Goal: Transaction & Acquisition: Purchase product/service

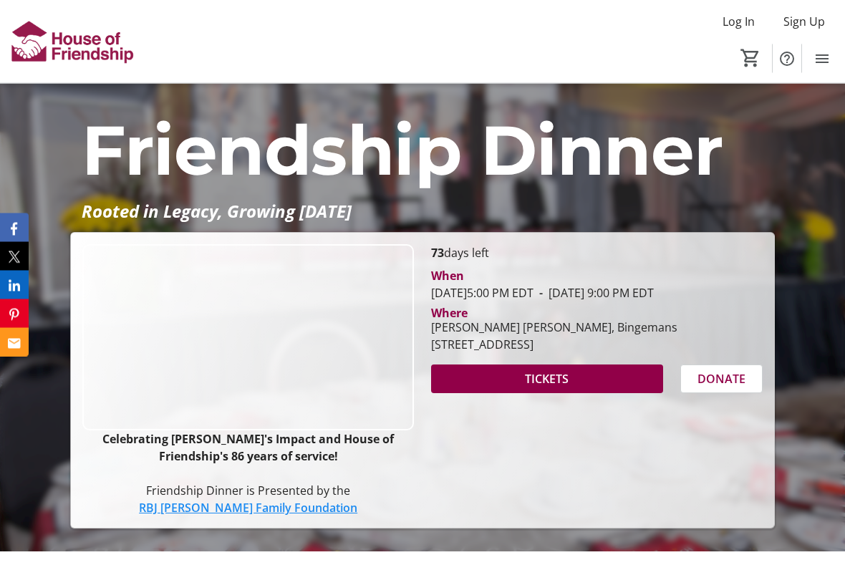
scroll to position [92, 0]
click at [611, 393] on span at bounding box center [547, 379] width 232 height 34
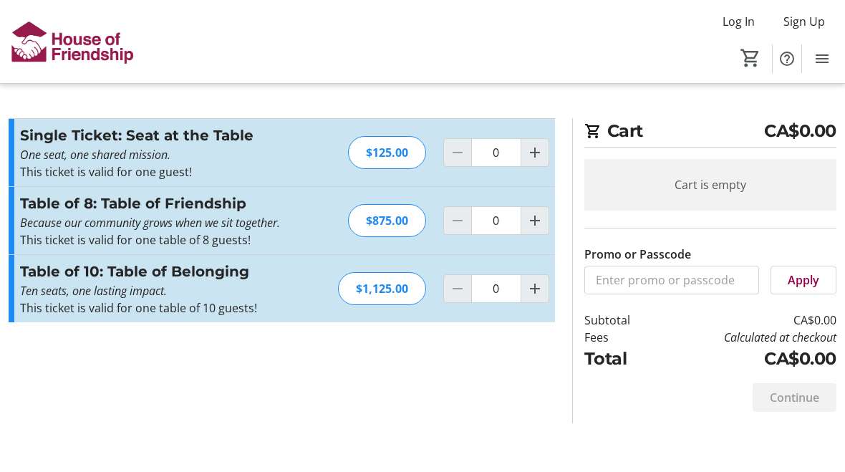
click at [388, 155] on div "$125.00" at bounding box center [387, 152] width 78 height 33
click at [533, 151] on mat-icon "Increment by one" at bounding box center [535, 152] width 17 height 17
type input "1"
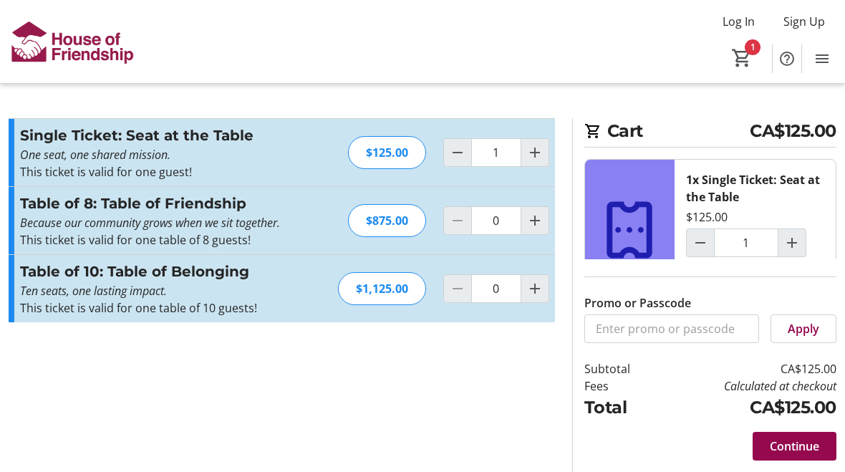
click at [792, 443] on span "Continue" at bounding box center [794, 446] width 49 height 17
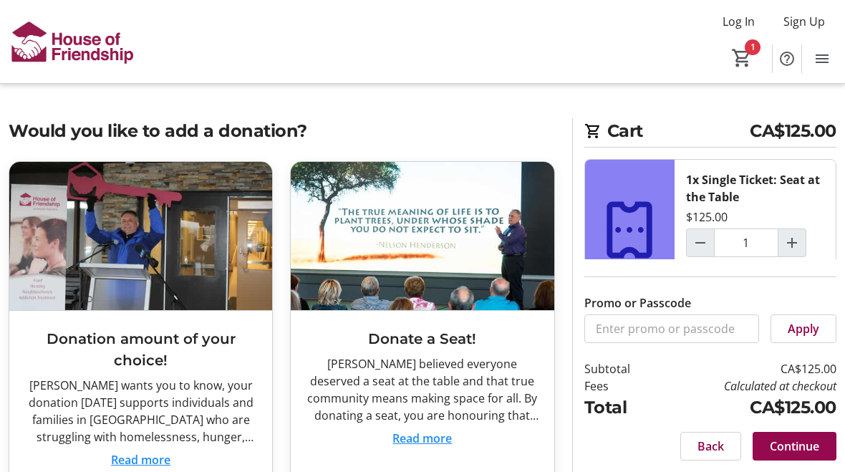
click at [802, 448] on span "Continue" at bounding box center [794, 446] width 49 height 17
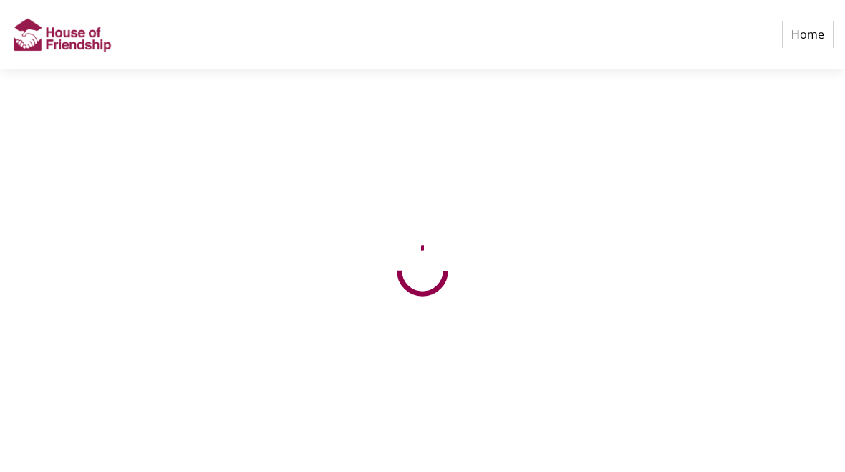
select select "CA"
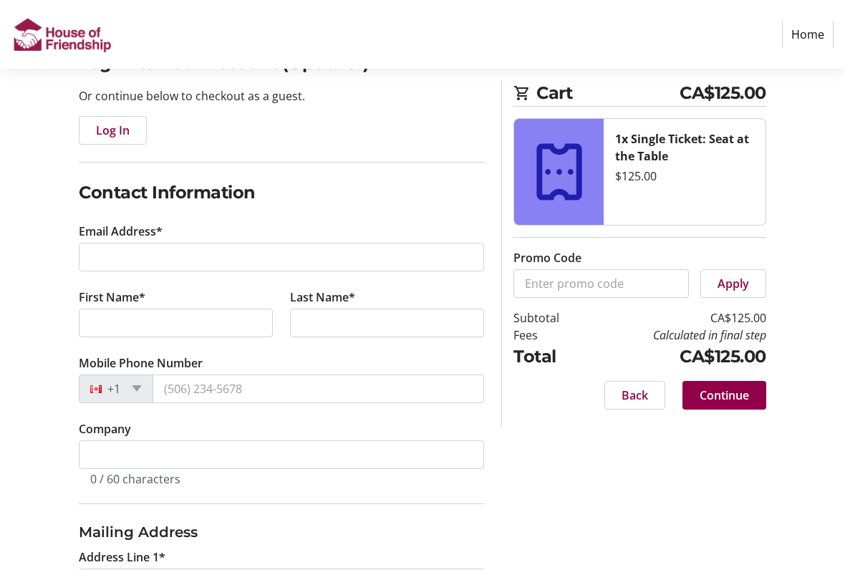
scroll to position [155, 0]
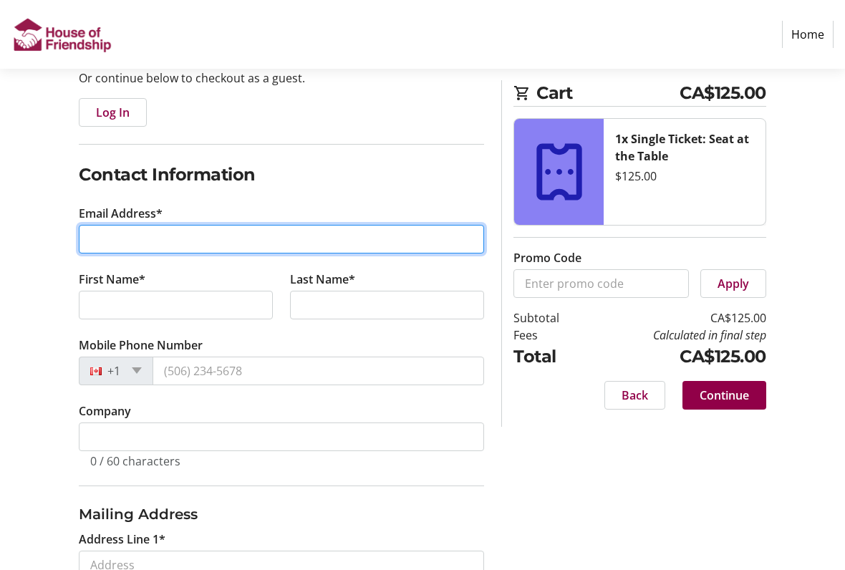
click at [149, 231] on input "Email Address*" at bounding box center [281, 239] width 405 height 29
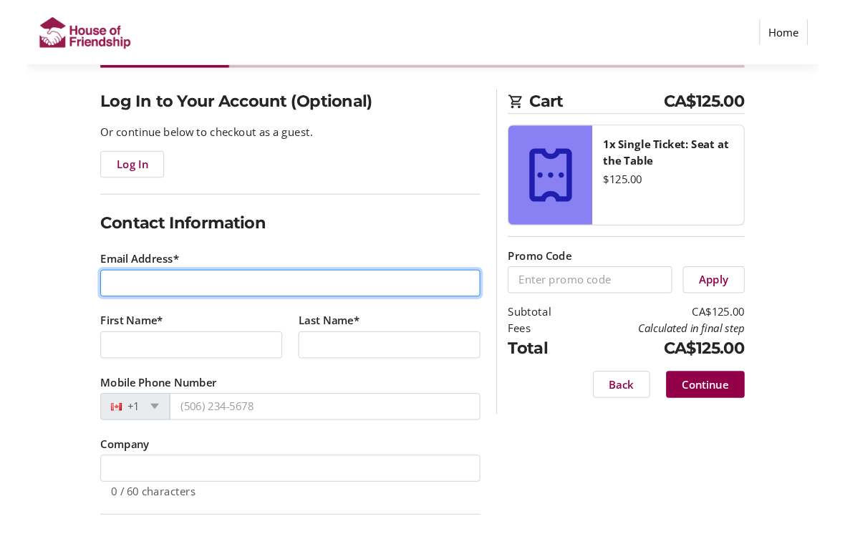
scroll to position [95, 0]
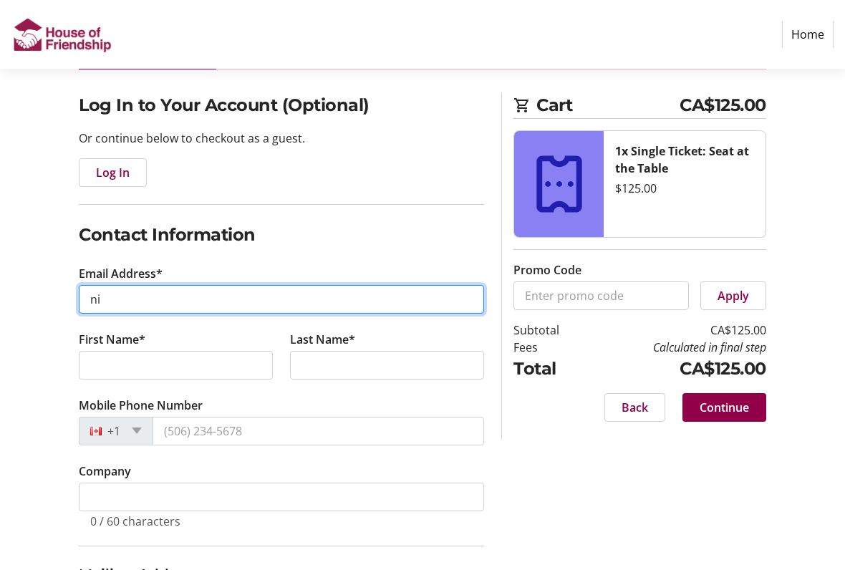
type input "n"
type input "o"
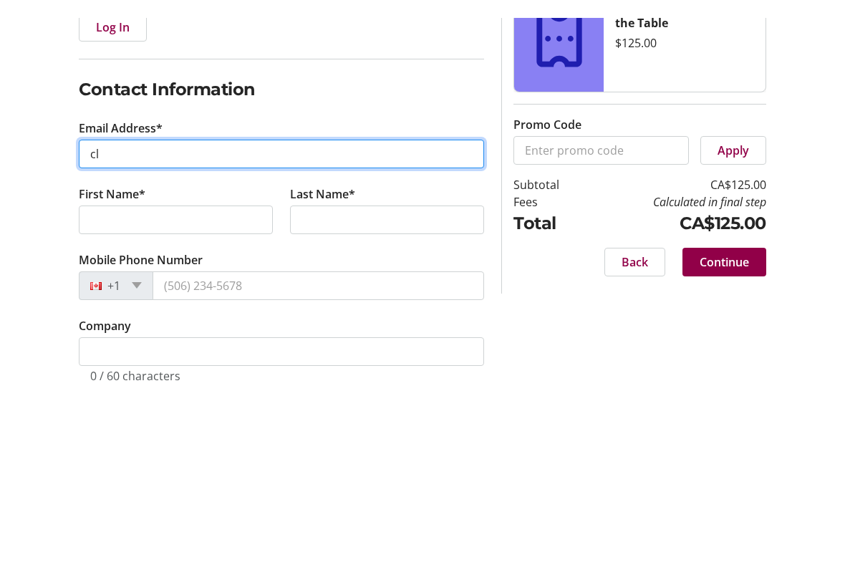
scroll to position [259, 0]
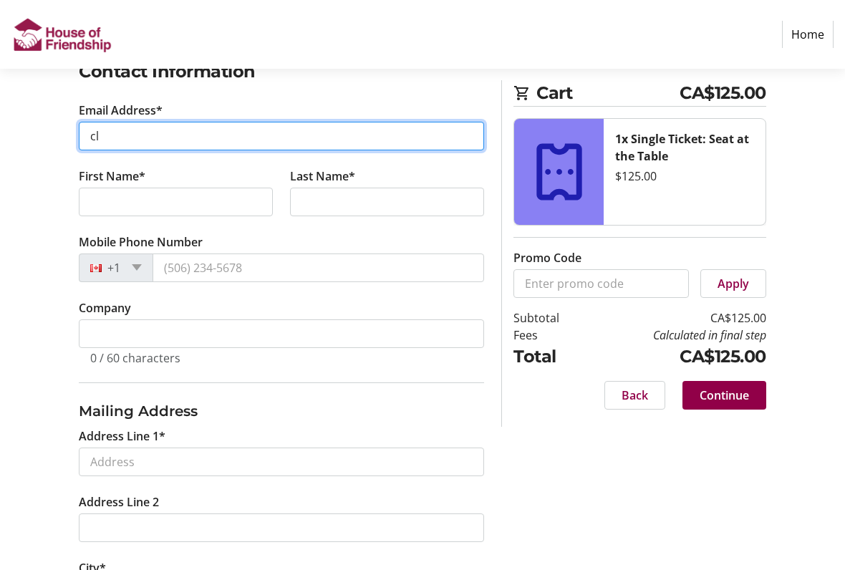
click at [128, 123] on input "cl" at bounding box center [281, 136] width 405 height 29
click at [140, 138] on input "cl" at bounding box center [281, 136] width 405 height 29
type input "[PERSON_NAME][EMAIL_ADDRESS][DOMAIN_NAME]"
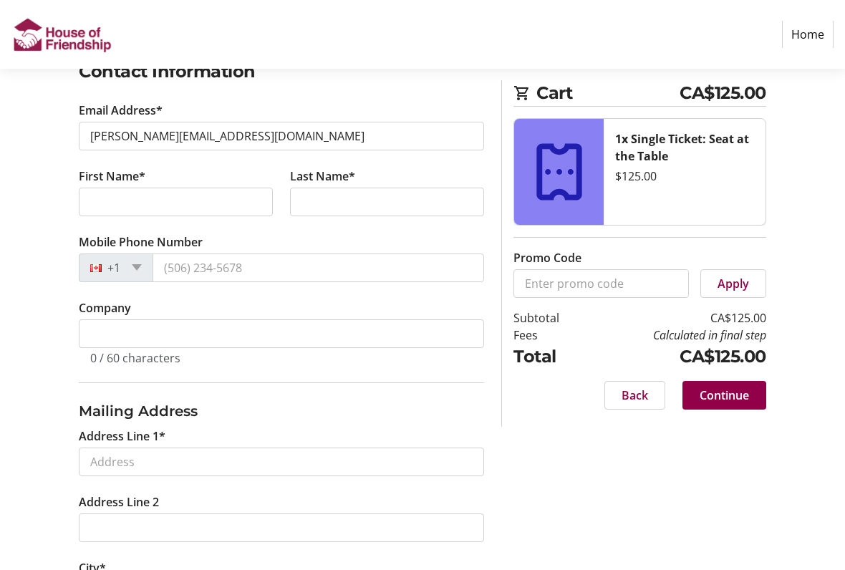
click at [186, 223] on tr-form-field "First Name*" at bounding box center [175, 201] width 211 height 66
click at [173, 208] on input "First Name*" at bounding box center [176, 202] width 194 height 29
type input "[PERSON_NAME]"
click at [357, 203] on input "Last Name*" at bounding box center [387, 202] width 194 height 29
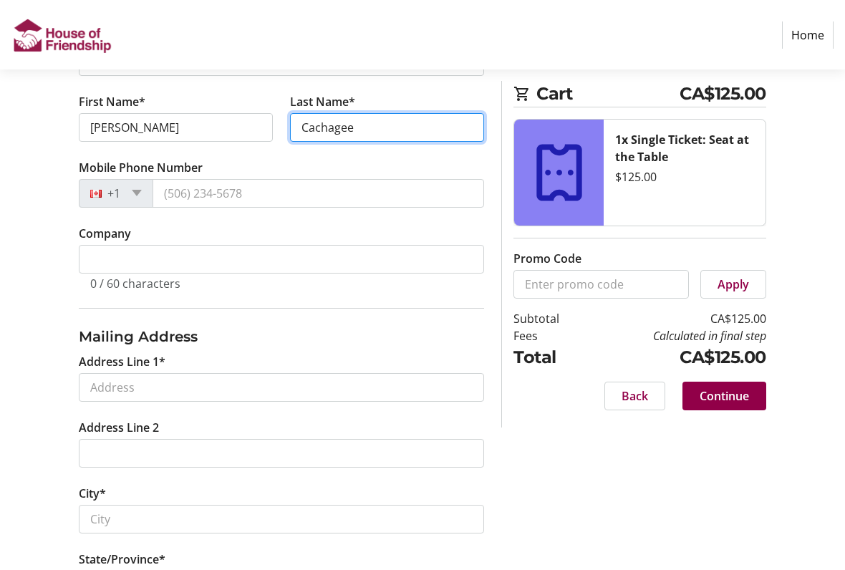
type input "Cachagee"
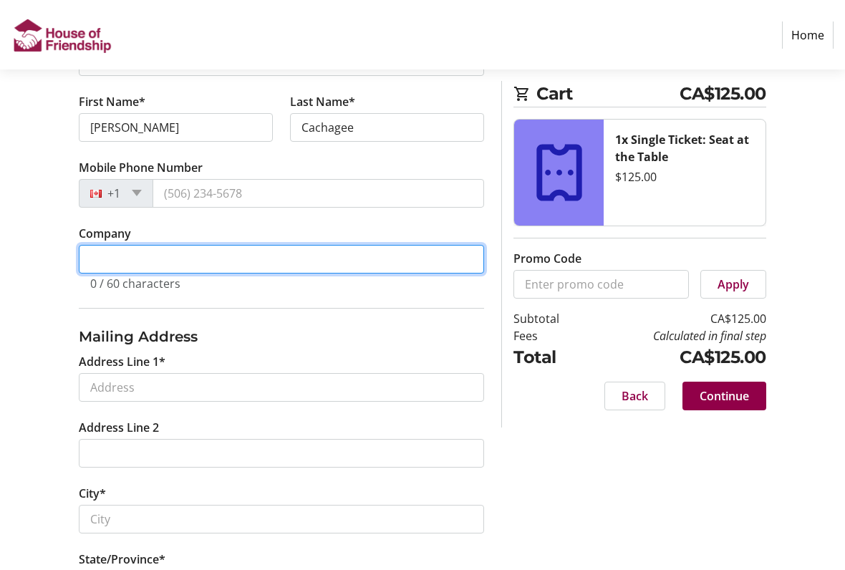
click at [370, 259] on input "Company" at bounding box center [281, 258] width 405 height 29
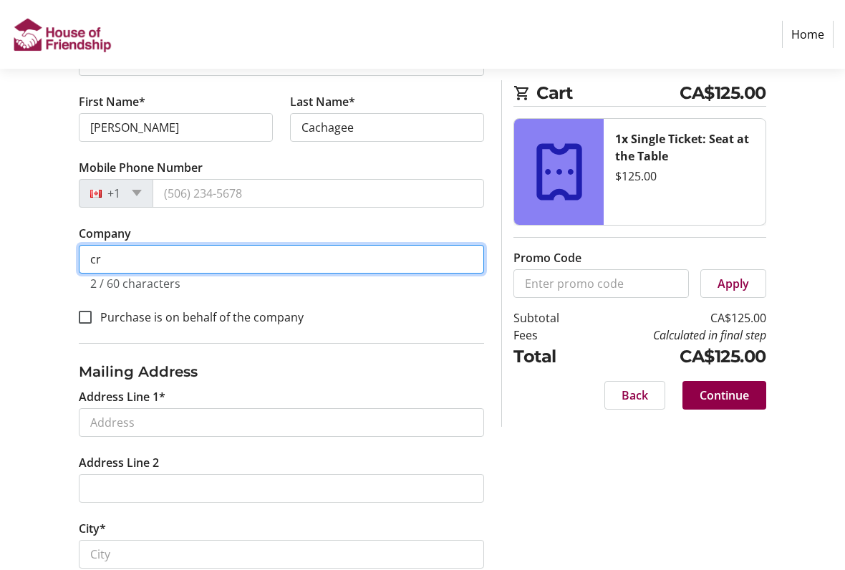
type input "c"
type input "[GEOGRAPHIC_DATA]"
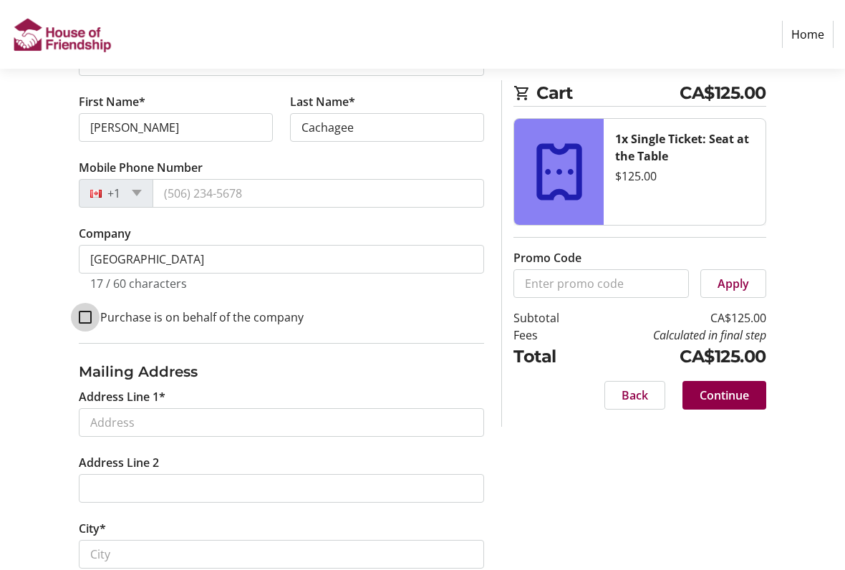
click at [84, 316] on input "Purchase is on behalf of the company" at bounding box center [85, 317] width 13 height 13
checkbox input "true"
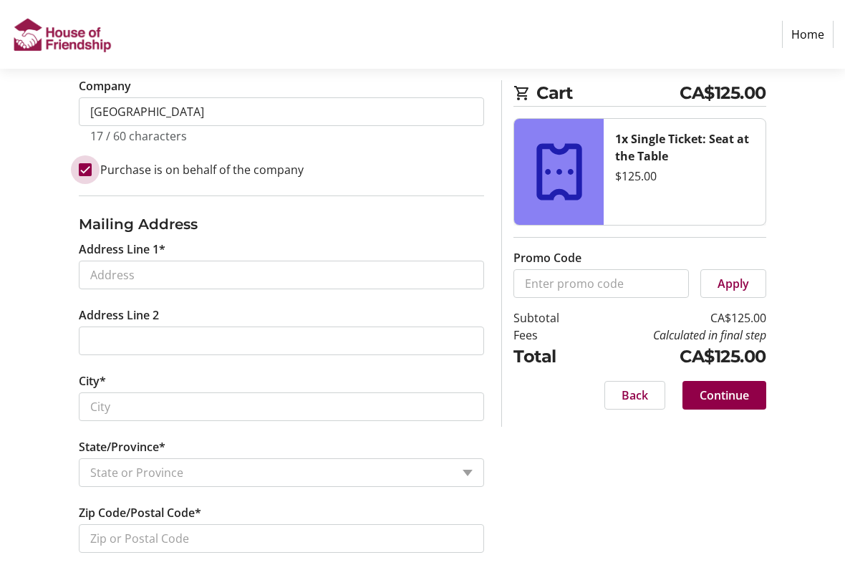
scroll to position [482, 0]
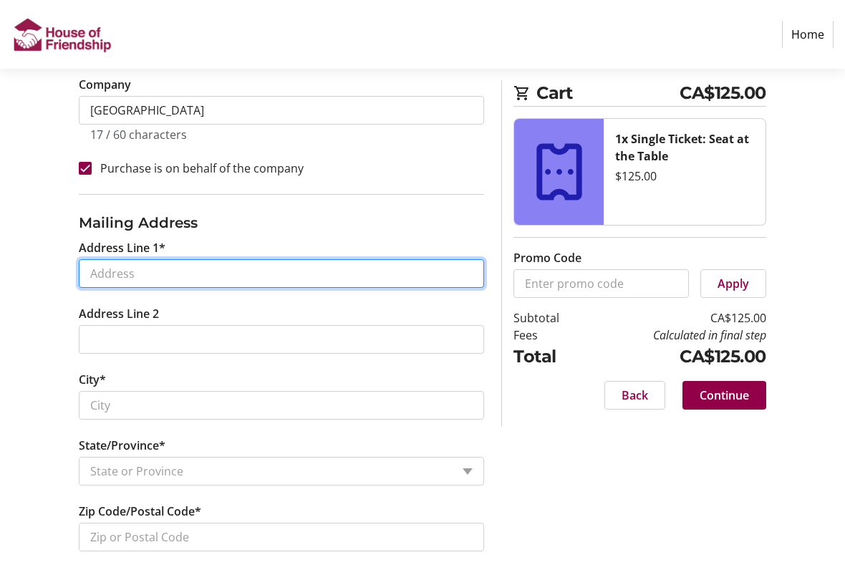
click at [312, 272] on input "Address Line 1*" at bounding box center [281, 273] width 405 height 29
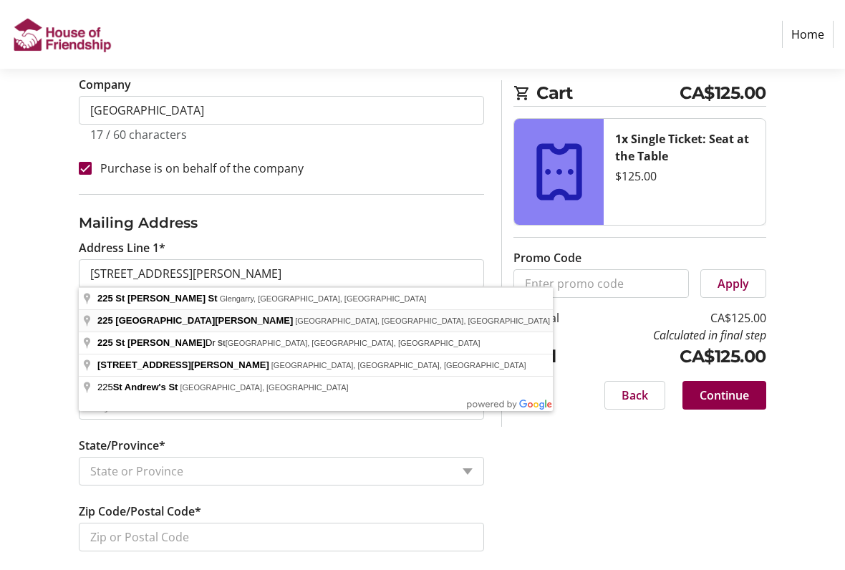
type input "[STREET_ADDRESS][PERSON_NAME]"
type input "[GEOGRAPHIC_DATA]"
select select "ON"
type input "N1S 1N6"
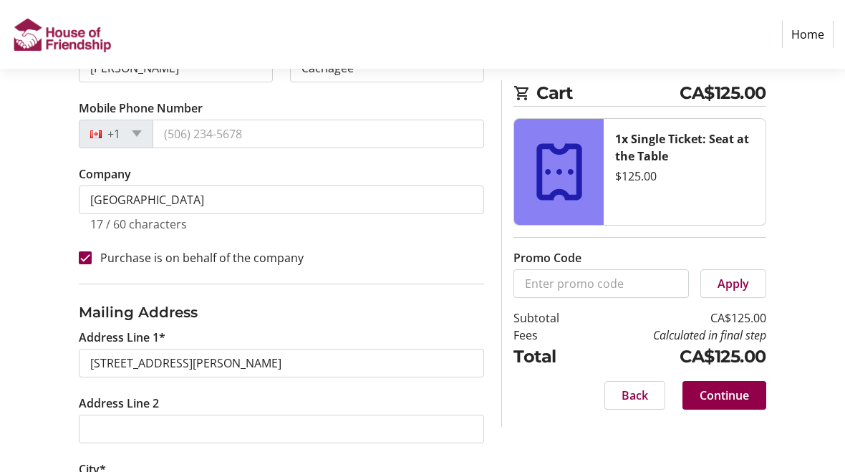
scroll to position [392, 0]
click at [739, 388] on span "Continue" at bounding box center [724, 395] width 49 height 17
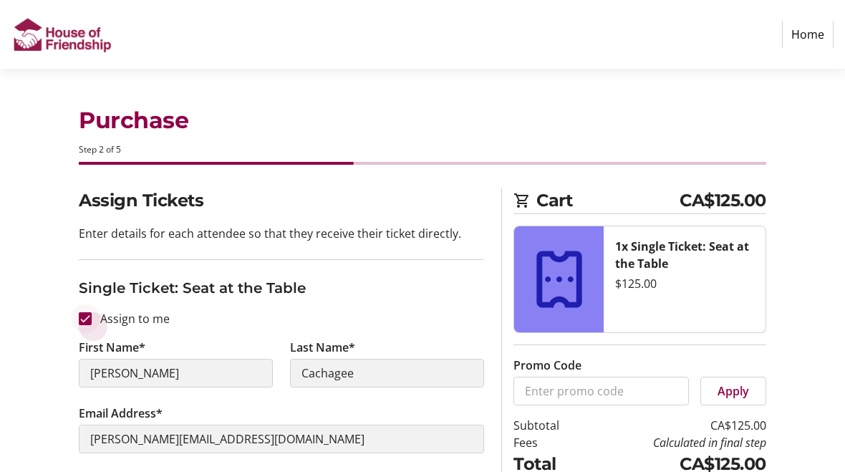
click at [95, 313] on div at bounding box center [85, 319] width 34 height 34
checkbox input "false"
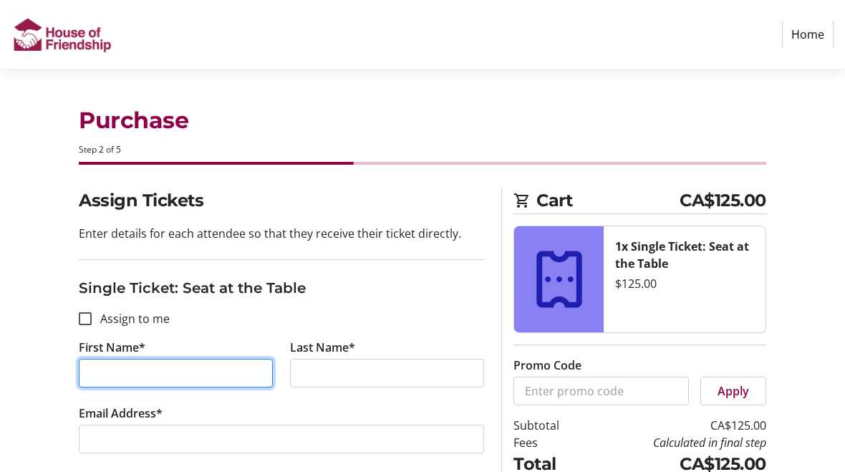
click at [157, 377] on input "First Name*" at bounding box center [176, 373] width 194 height 29
type input "[PERSON_NAME]"
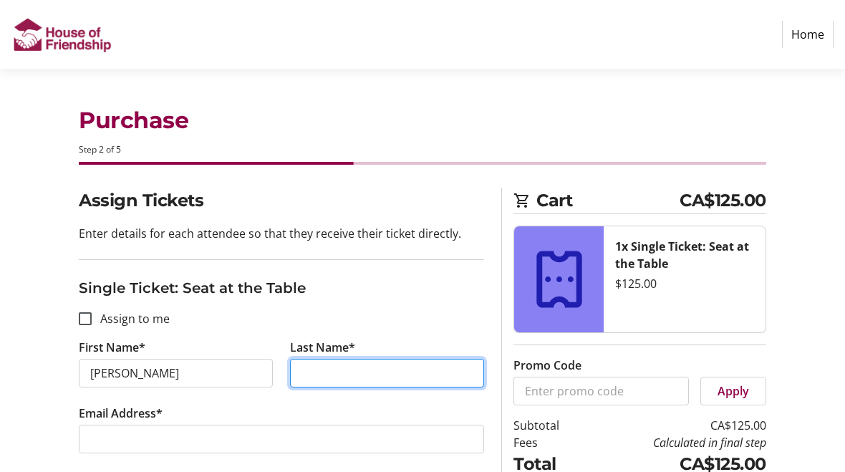
click at [355, 359] on input "Last Name*" at bounding box center [387, 373] width 194 height 29
type input "[PERSON_NAME]"
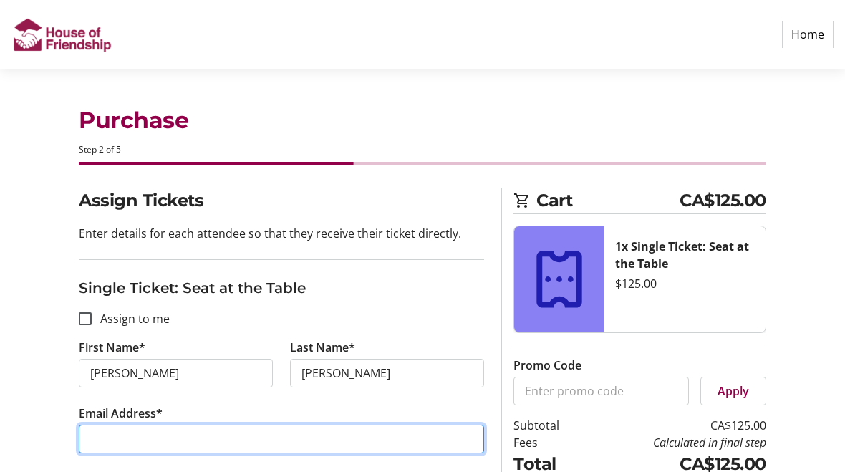
click at [178, 427] on input "Email Address*" at bounding box center [281, 439] width 405 height 29
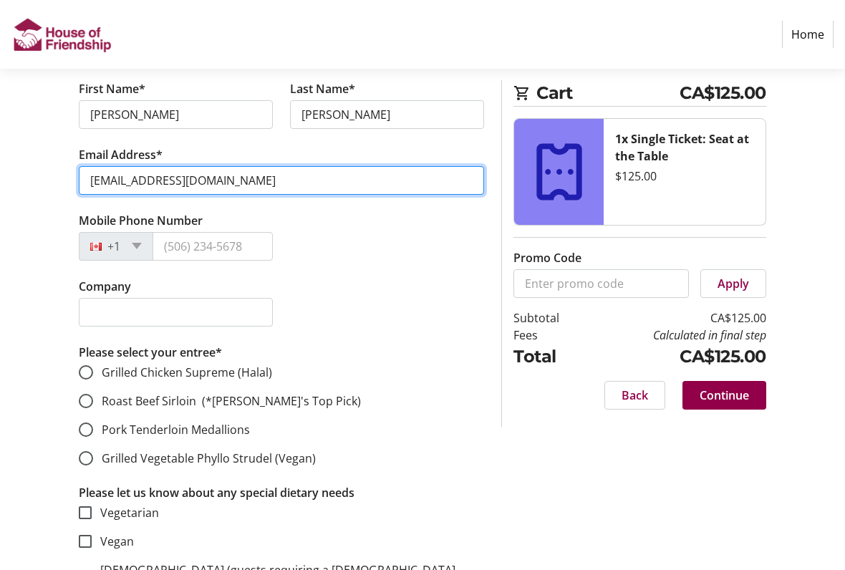
scroll to position [259, 0]
type input "[EMAIL_ADDRESS][DOMAIN_NAME]"
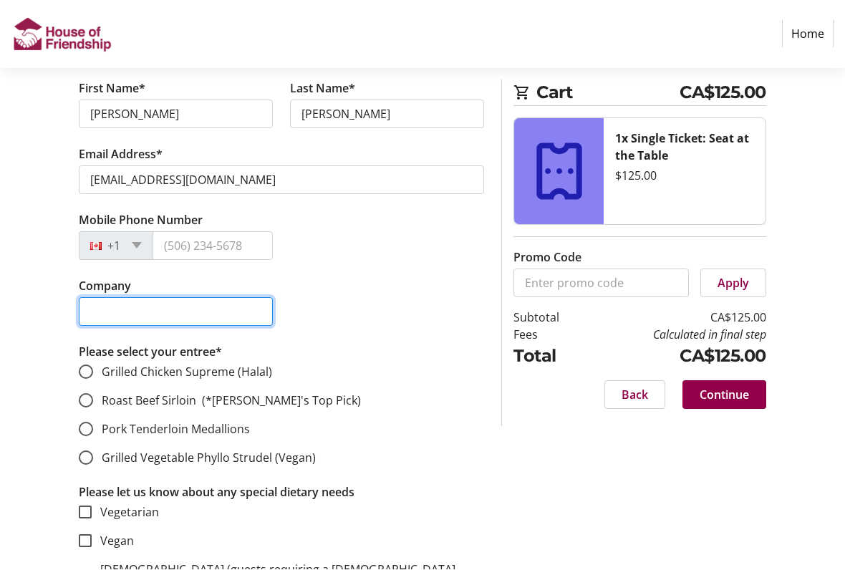
click at [159, 308] on input "Company" at bounding box center [176, 312] width 194 height 29
type input "c"
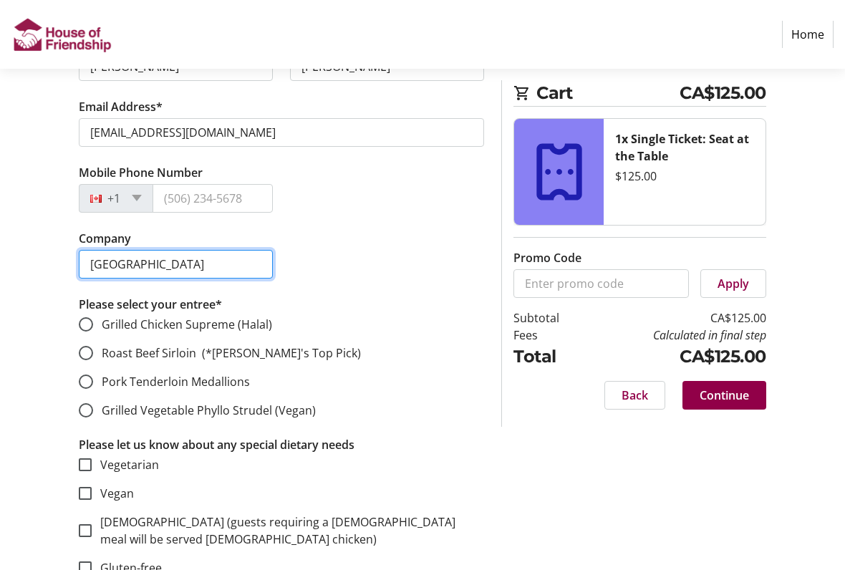
scroll to position [307, 0]
type input "[GEOGRAPHIC_DATA]"
click at [88, 353] on input "Roast Beef Sirloin (*[PERSON_NAME]'s Top Pick)" at bounding box center [86, 352] width 14 height 14
radio input "true"
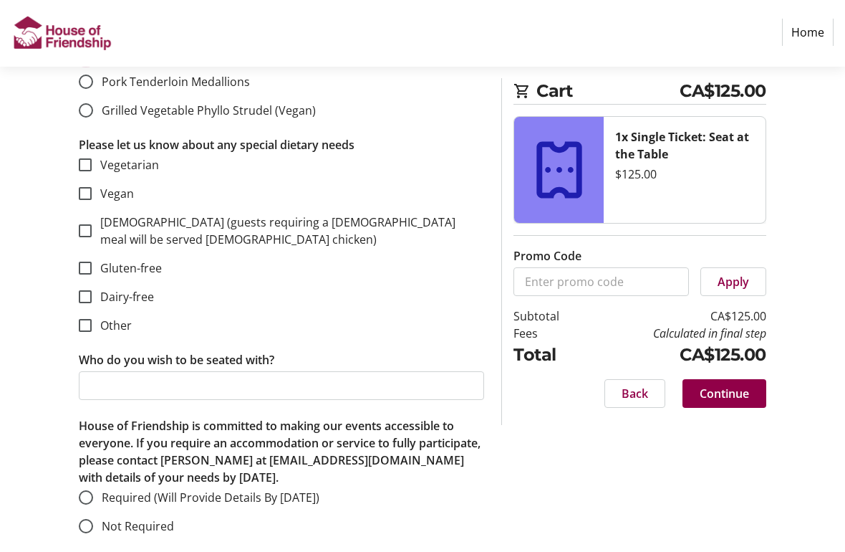
scroll to position [587, 0]
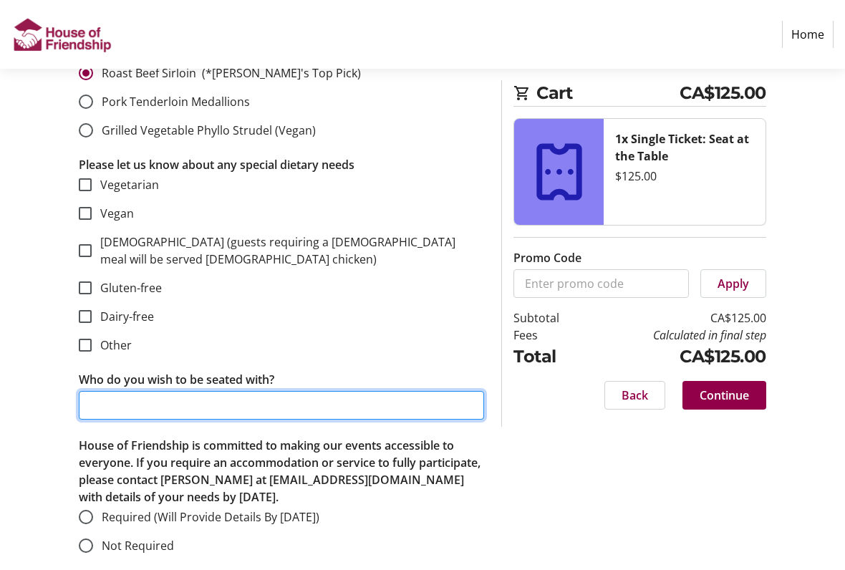
click at [180, 391] on input "Who do you wish to be seated with?" at bounding box center [281, 405] width 405 height 29
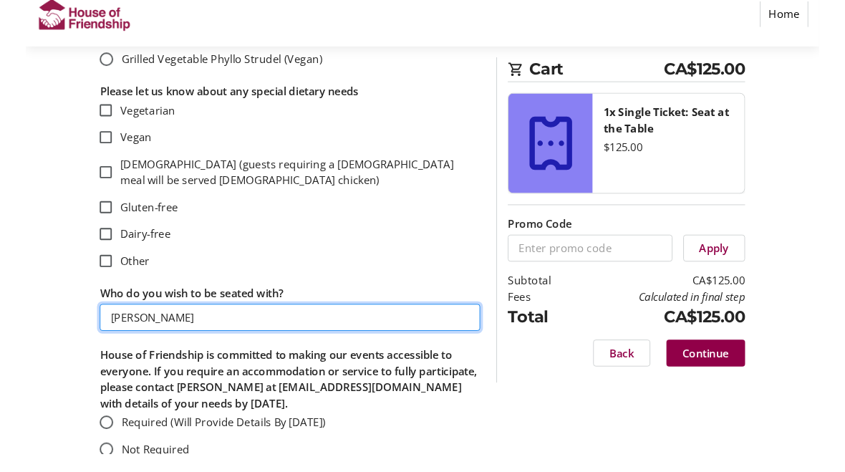
scroll to position [685, 0]
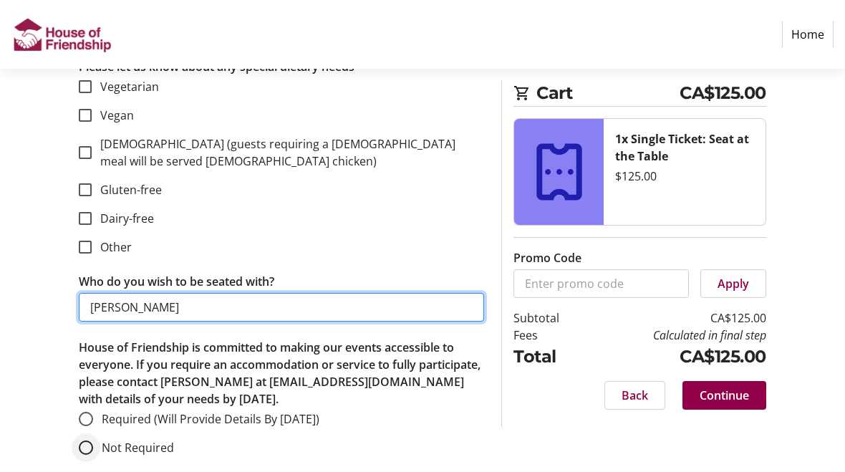
type input "[PERSON_NAME]"
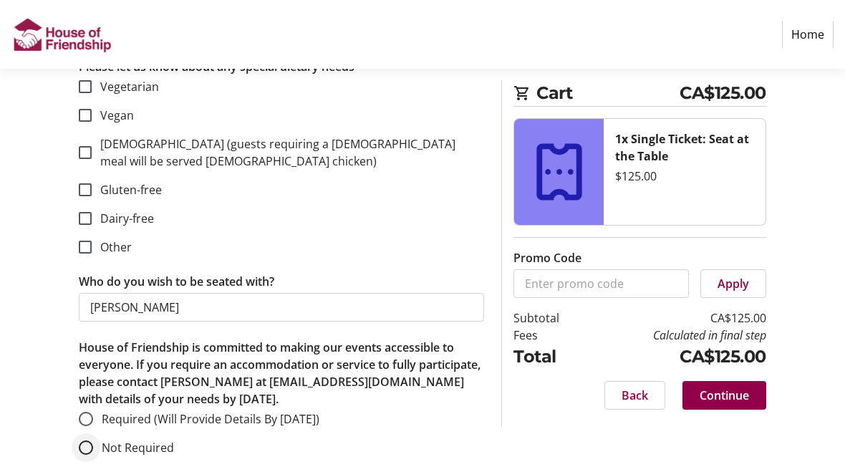
click at [96, 438] on div at bounding box center [86, 448] width 34 height 34
radio input "true"
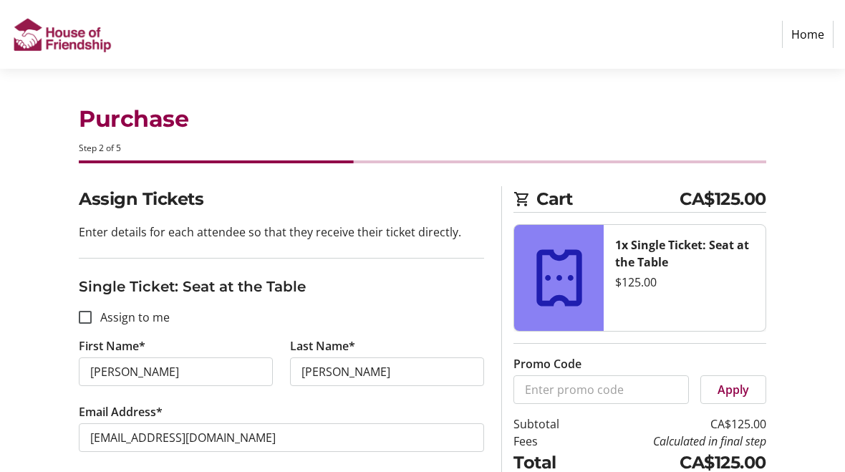
scroll to position [0, 0]
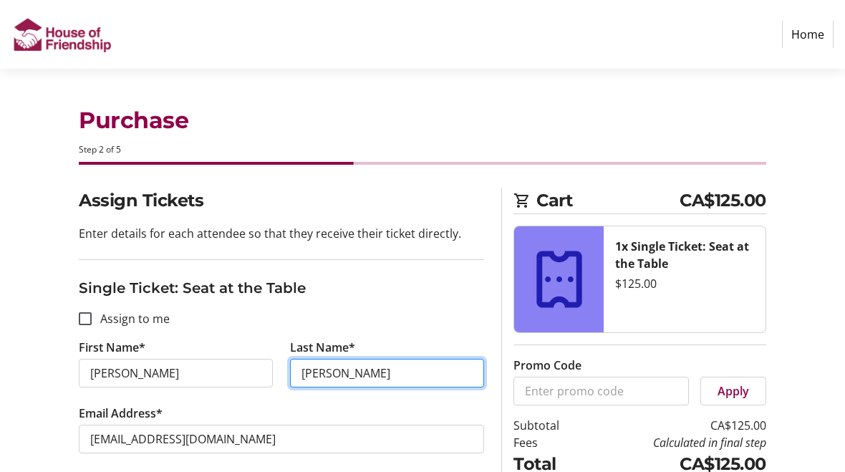
click at [375, 371] on input "[PERSON_NAME]" at bounding box center [387, 373] width 194 height 29
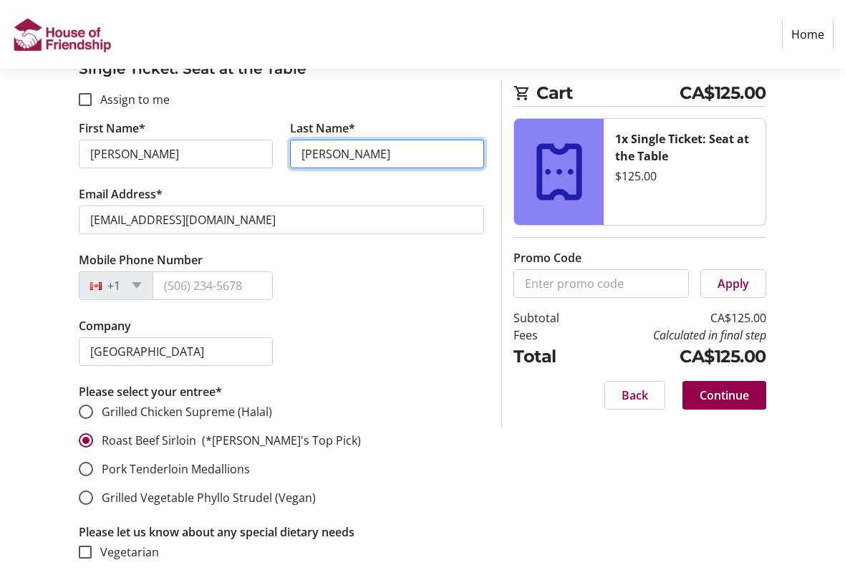
scroll to position [238, 0]
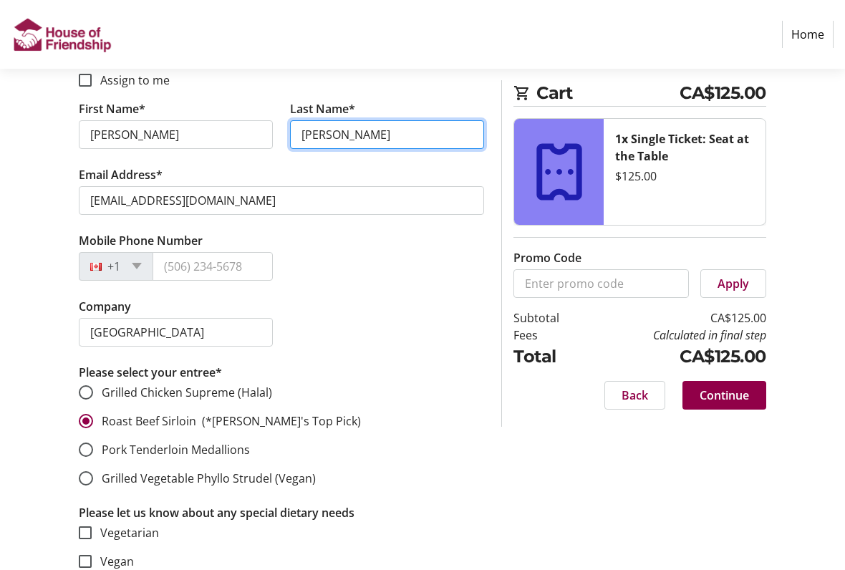
type input "[PERSON_NAME]"
click at [212, 263] on input "Mobile Phone Number" at bounding box center [213, 267] width 120 height 29
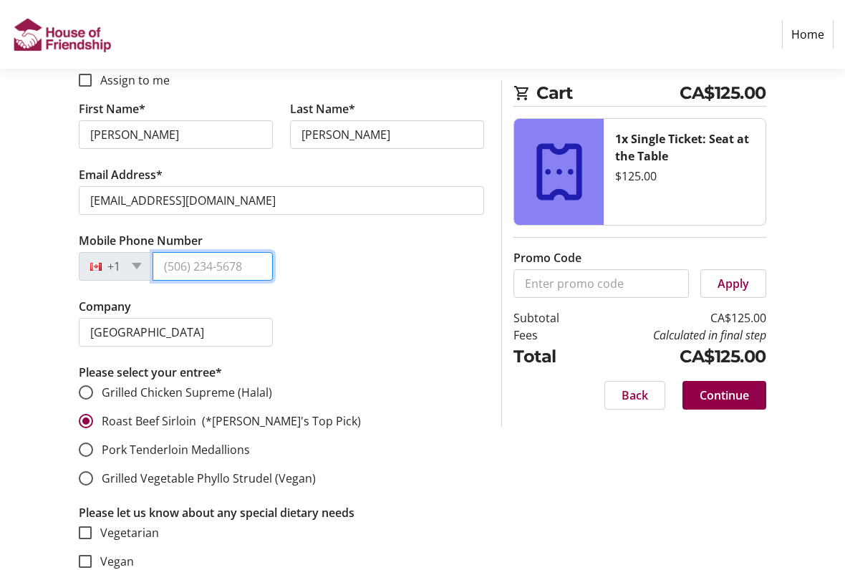
scroll to position [239, 0]
type input "[PHONE_NUMBER]"
click at [722, 400] on span "Continue" at bounding box center [724, 395] width 49 height 17
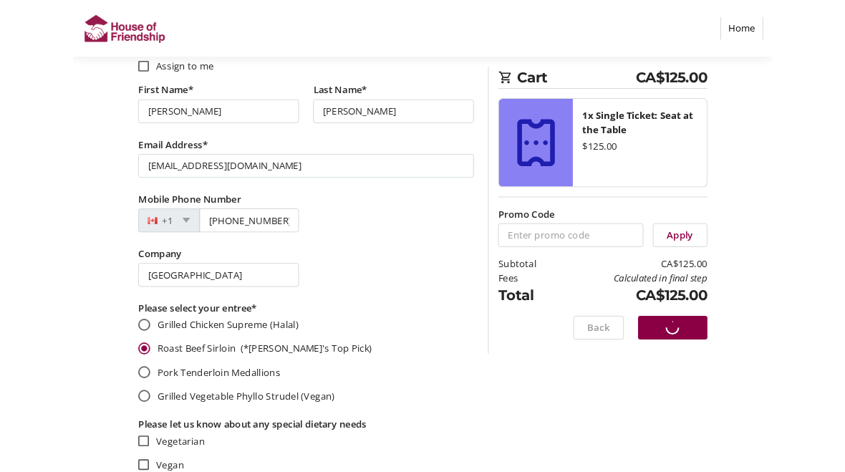
scroll to position [0, 0]
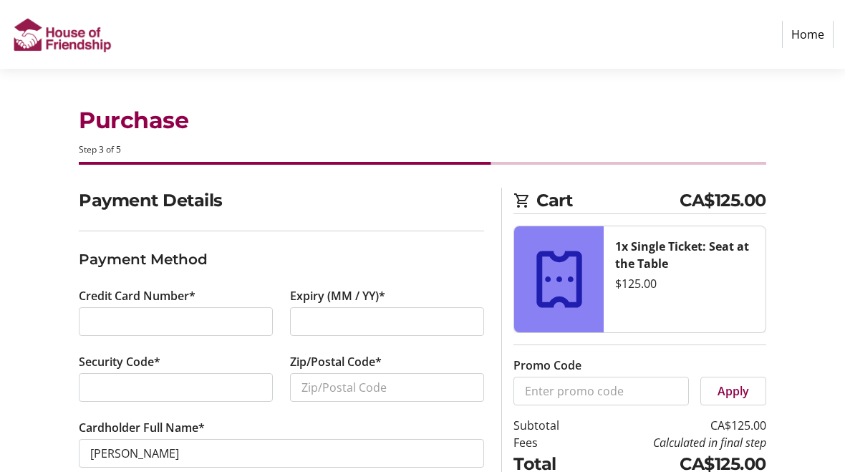
click at [185, 309] on div at bounding box center [176, 321] width 194 height 29
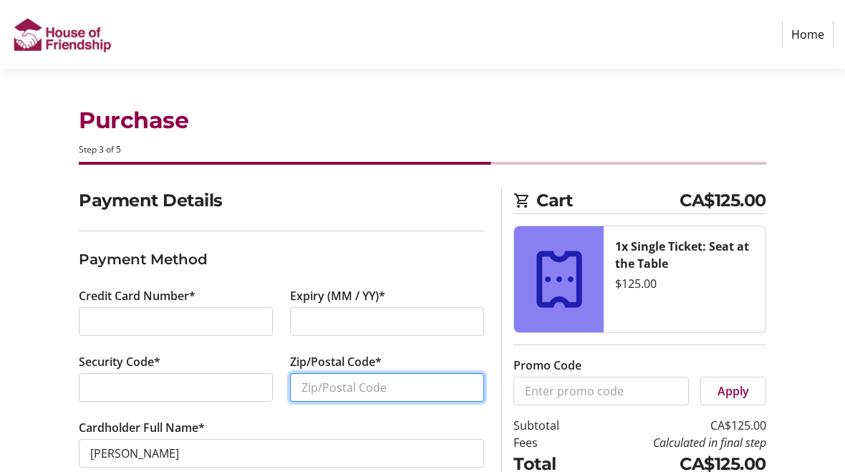
click at [360, 376] on input "Zip/Postal Code*" at bounding box center [387, 387] width 194 height 29
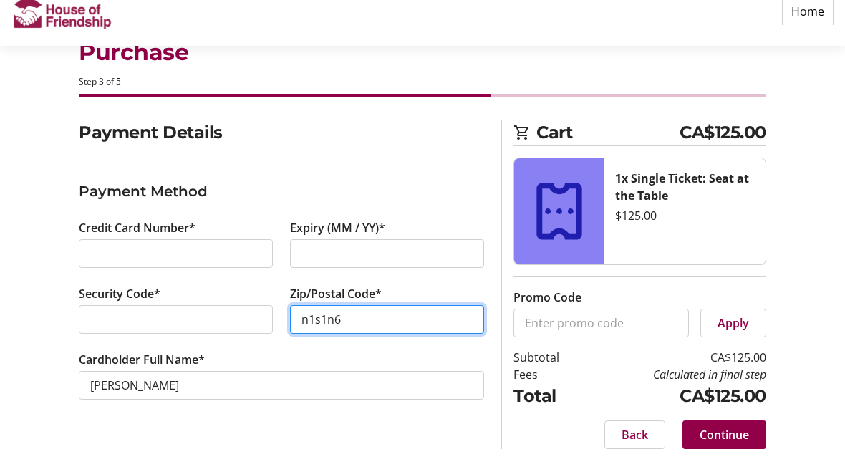
scroll to position [67, 0]
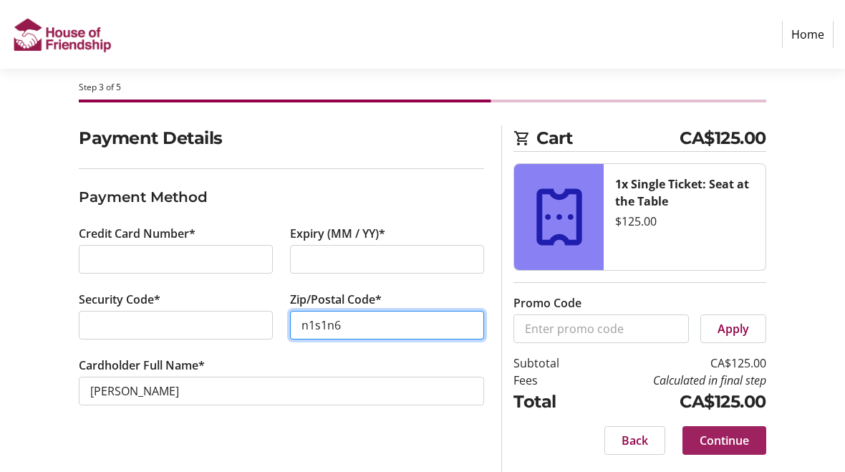
type input "n1s1n6"
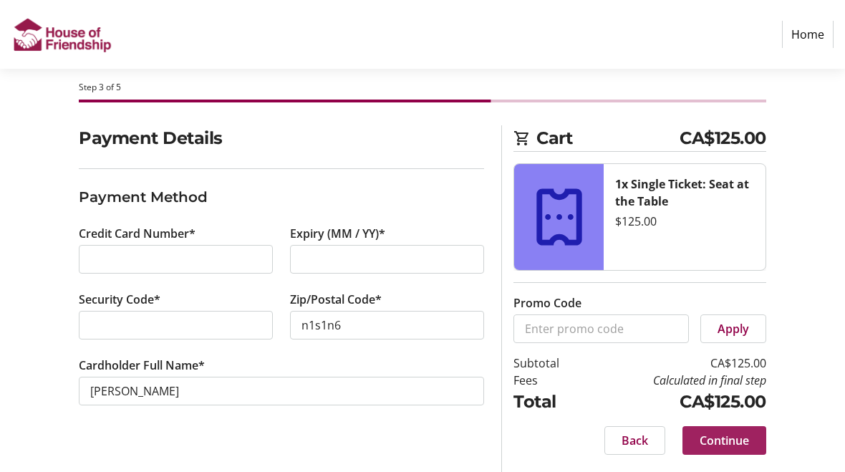
click at [740, 438] on span "Continue" at bounding box center [724, 440] width 49 height 17
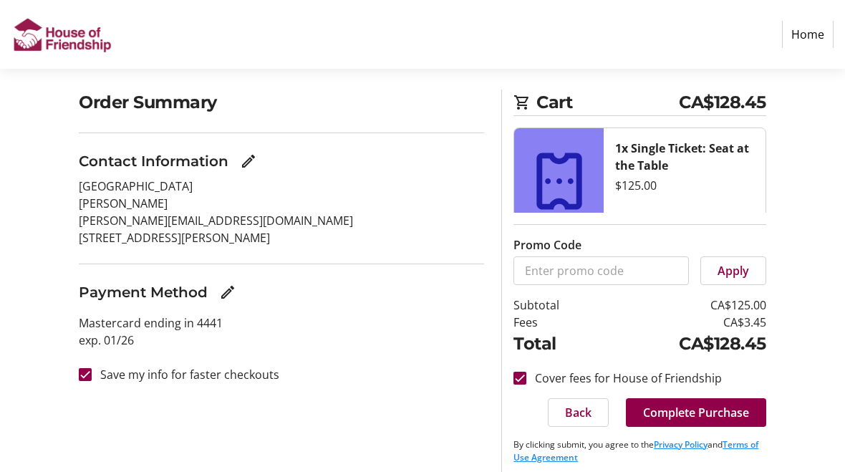
scroll to position [107, 0]
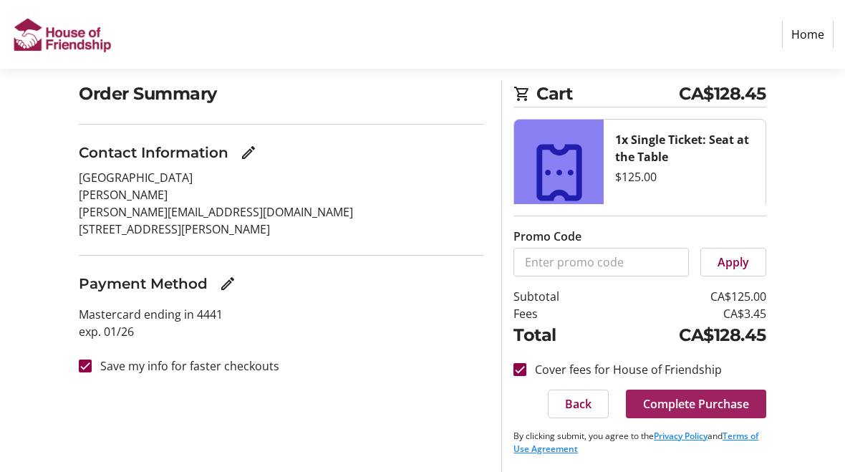
click at [716, 404] on span "Complete Purchase" at bounding box center [696, 403] width 106 height 17
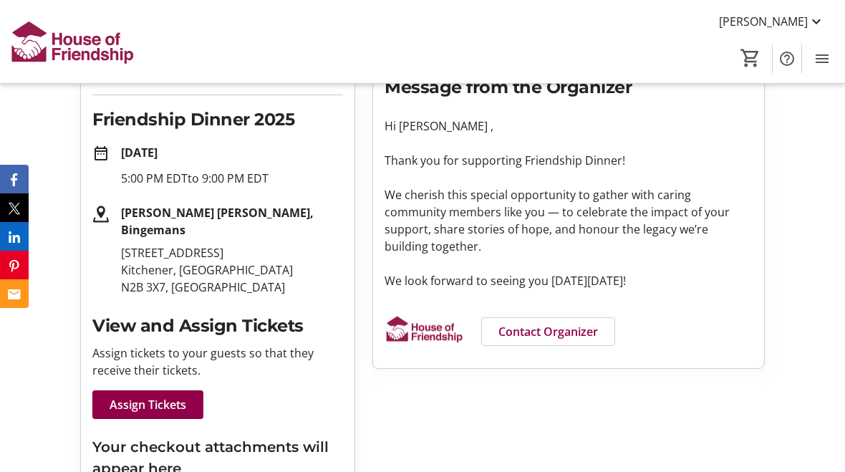
scroll to position [217, 0]
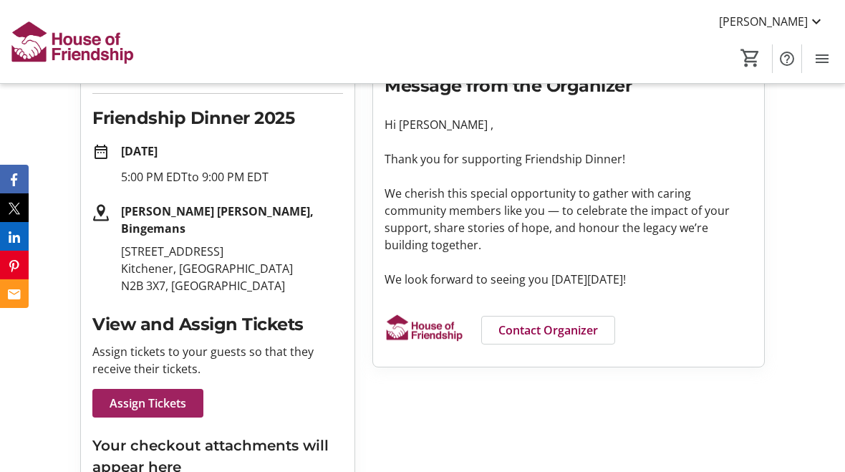
click at [173, 395] on span "Assign Tickets" at bounding box center [148, 403] width 77 height 17
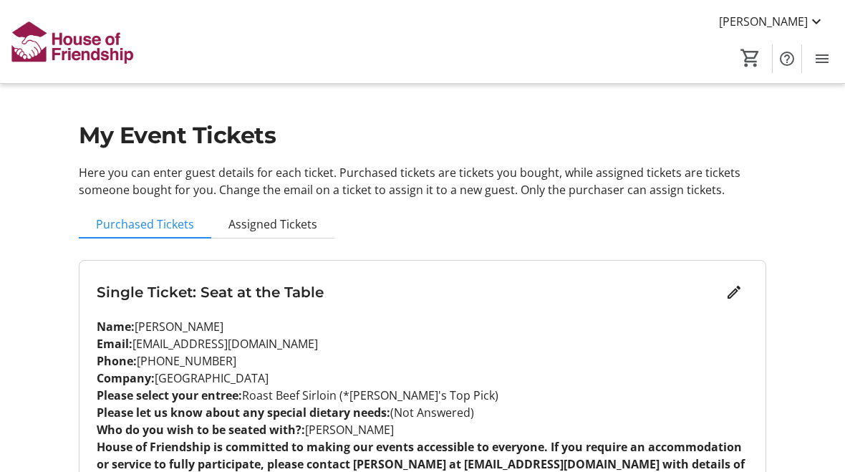
scroll to position [92, 0]
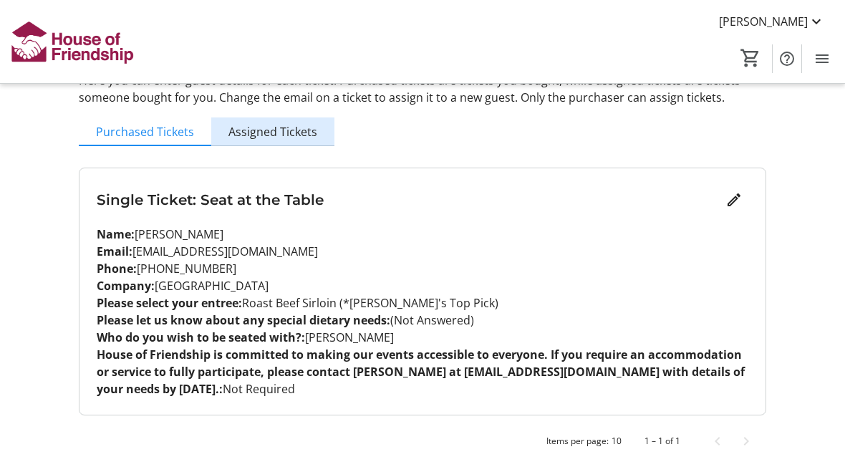
click at [296, 130] on span "Assigned Tickets" at bounding box center [273, 131] width 89 height 11
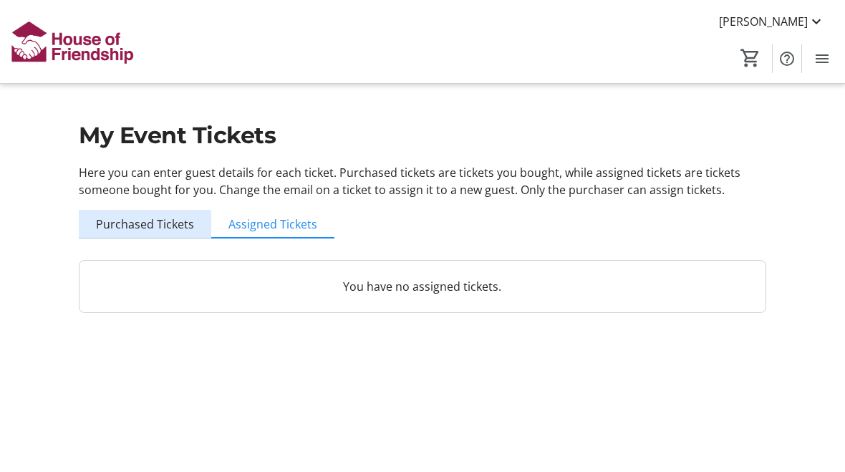
click at [150, 218] on span "Purchased Tickets" at bounding box center [145, 223] width 98 height 11
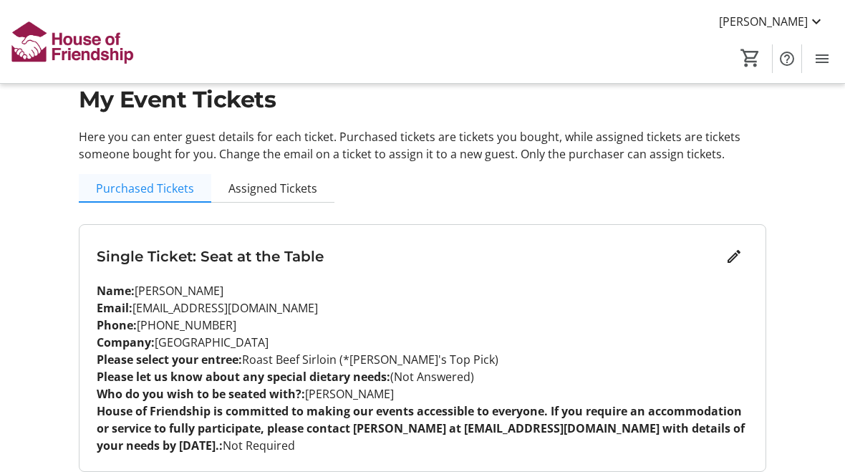
scroll to position [92, 0]
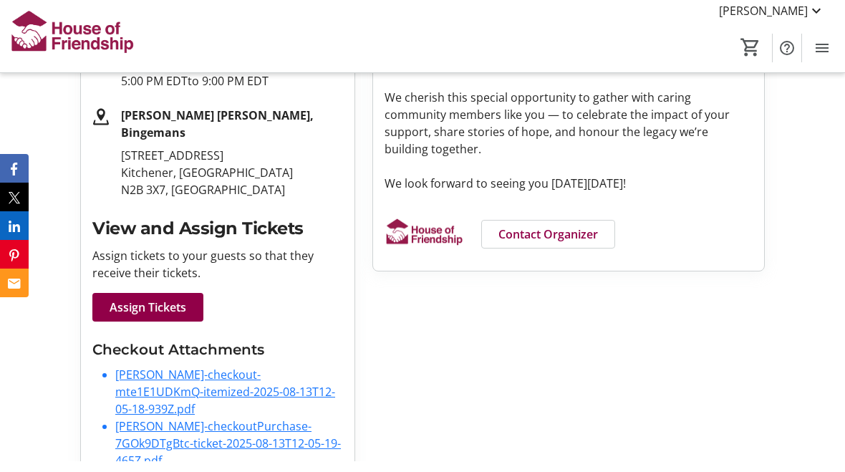
scroll to position [313, 0]
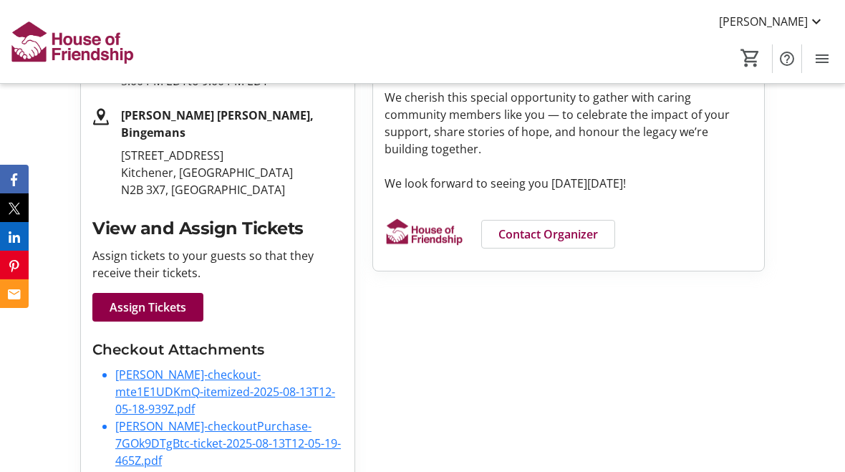
click at [208, 367] on link "[PERSON_NAME]-checkout-mte1E1UDKmQ-itemized-2025-08-13T12-05-18-939Z.pdf" at bounding box center [225, 392] width 220 height 50
click at [198, 367] on link "[PERSON_NAME]-checkout-mte1E1UDKmQ-itemized-2025-08-13T12-05-18-939Z.pdf" at bounding box center [225, 392] width 220 height 50
click at [209, 367] on link "[PERSON_NAME]-checkout-mte1E1UDKmQ-itemized-2025-08-13T12-05-18-939Z.pdf" at bounding box center [225, 392] width 220 height 50
click at [178, 418] on link "[PERSON_NAME]-checkoutPurchase-7GOk9DTgBtc-ticket-2025-08-13T12-05-19-465Z.pdf" at bounding box center [228, 443] width 226 height 50
